Goal: Task Accomplishment & Management: Manage account settings

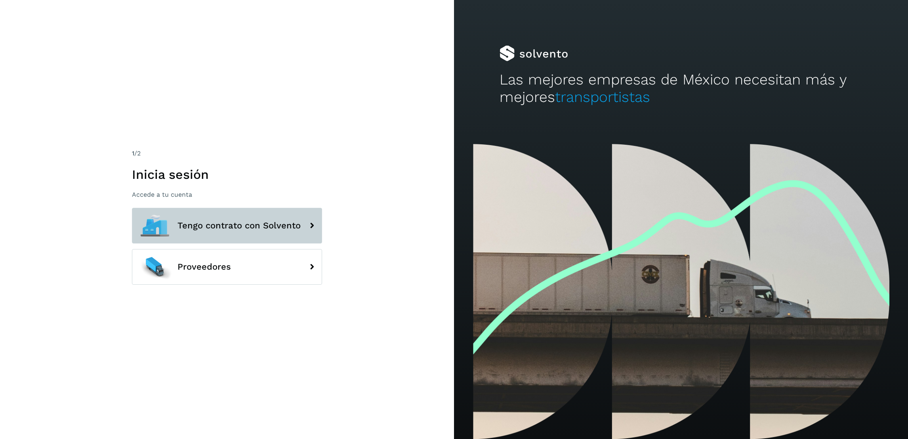
click at [244, 237] on button "Tengo contrato con Solvento" at bounding box center [227, 226] width 190 height 36
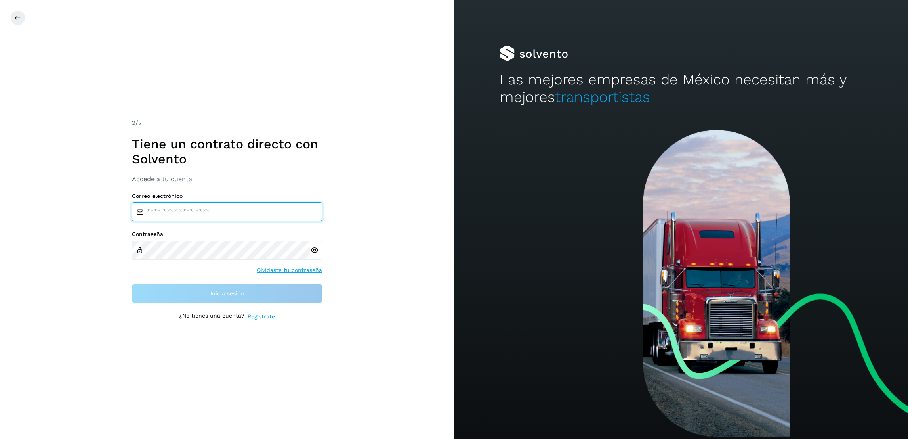
type input "**********"
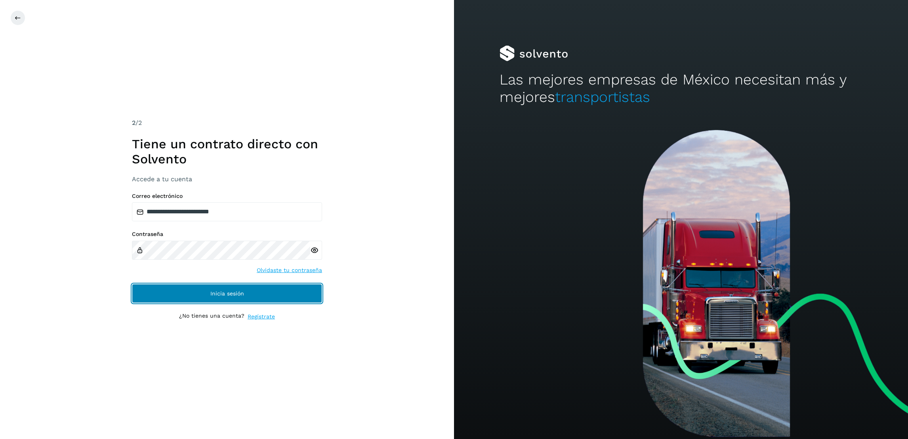
click at [276, 292] on button "Inicia sesión" at bounding box center [227, 293] width 190 height 19
